Goal: Find specific page/section: Find specific page/section

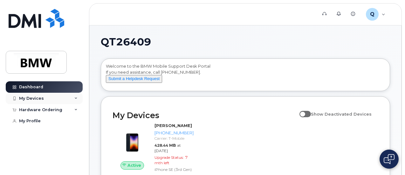
scroll to position [127, 0]
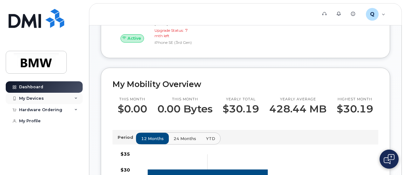
click at [80, 97] on div "My Devices" at bounding box center [44, 98] width 77 height 11
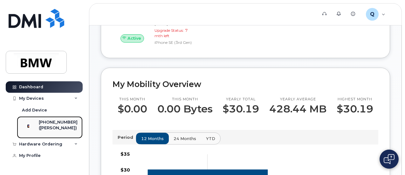
click at [60, 117] on link "864-790-8472 (Valerie Tate)" at bounding box center [50, 127] width 66 height 22
click at [58, 125] on div "[PHONE_NUMBER]" at bounding box center [58, 123] width 39 height 6
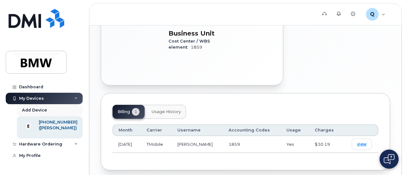
scroll to position [1, 0]
click at [33, 158] on div "My Profile" at bounding box center [30, 155] width 22 height 5
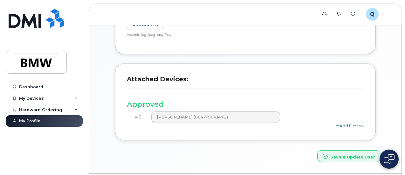
scroll to position [201, 0]
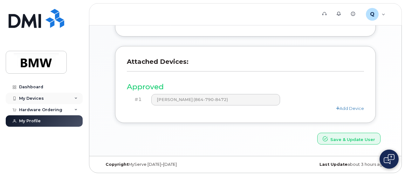
click at [41, 100] on div "My Devices" at bounding box center [31, 98] width 25 height 5
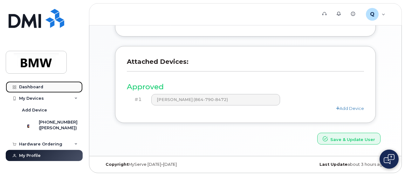
click at [44, 87] on link "Dashboard" at bounding box center [44, 86] width 77 height 11
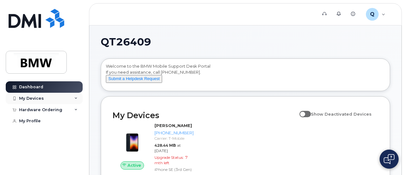
click at [65, 97] on div "My Devices" at bounding box center [44, 98] width 77 height 11
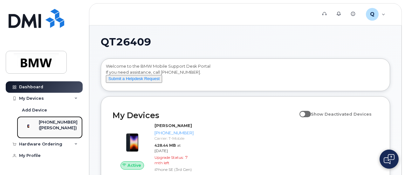
click at [59, 122] on div "[PHONE_NUMBER]" at bounding box center [58, 123] width 39 height 6
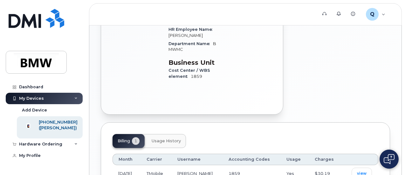
scroll to position [242, 0]
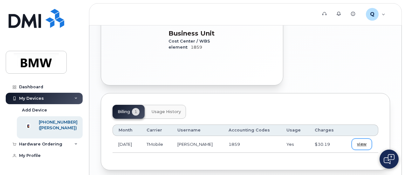
click at [361, 142] on span "view" at bounding box center [362, 145] width 10 height 6
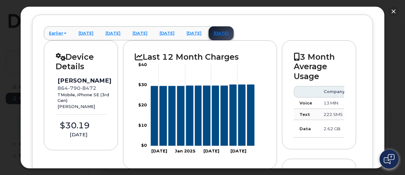
scroll to position [0, 0]
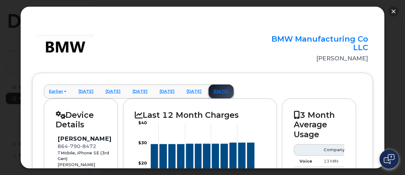
click at [391, 13] on button "button" at bounding box center [394, 11] width 10 height 10
